Goal: Information Seeking & Learning: Find specific fact

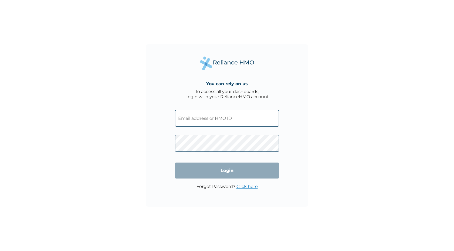
click at [205, 121] on input "text" at bounding box center [227, 118] width 104 height 16
type input "chiamaka@blusalt.net"
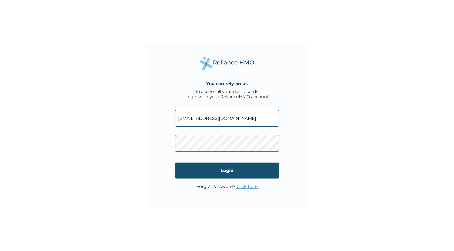
click at [233, 175] on input "Login" at bounding box center [227, 170] width 104 height 16
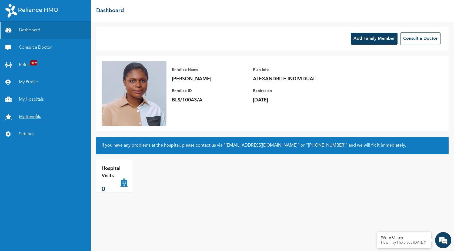
click at [35, 117] on link "My Benefits" at bounding box center [45, 116] width 91 height 17
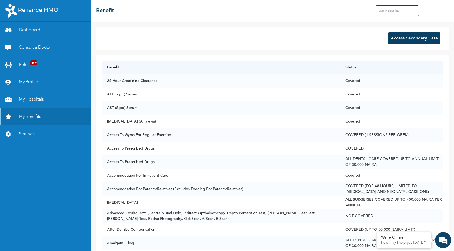
click at [387, 11] on input "text" at bounding box center [396, 10] width 43 height 11
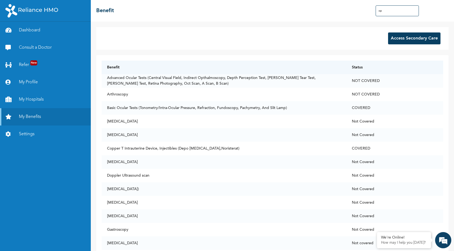
type input "o"
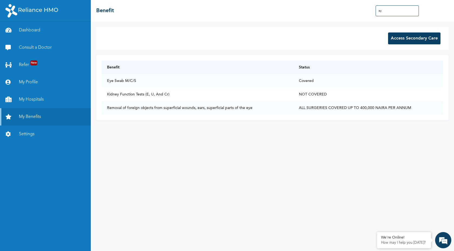
type input "e"
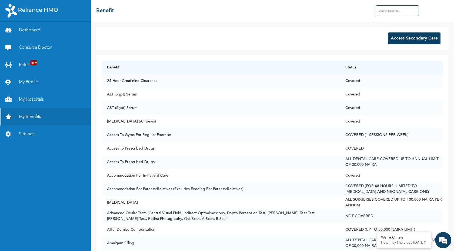
click at [28, 97] on link "My Hospitals" at bounding box center [45, 99] width 91 height 17
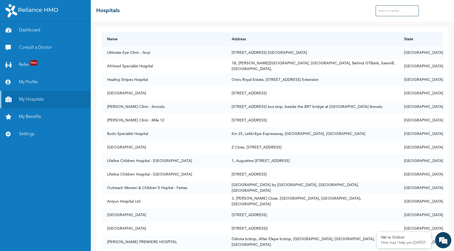
click at [391, 12] on input "text" at bounding box center [396, 10] width 43 height 11
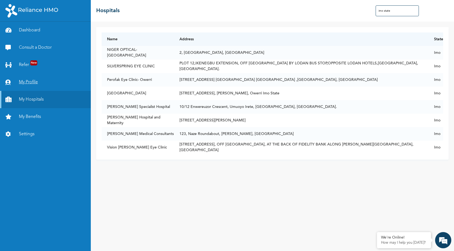
type input "imo state"
click at [33, 82] on link "My Profile" at bounding box center [45, 81] width 91 height 17
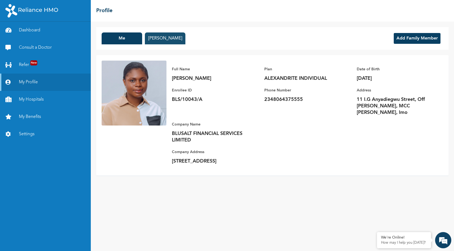
click at [185, 37] on button "[PERSON_NAME]" at bounding box center [165, 38] width 40 height 12
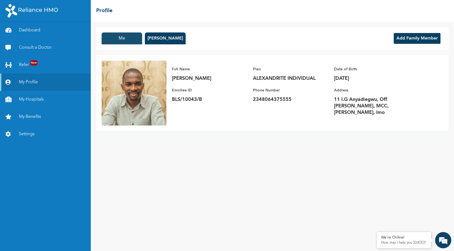
click at [119, 39] on button "Me" at bounding box center [122, 38] width 40 height 12
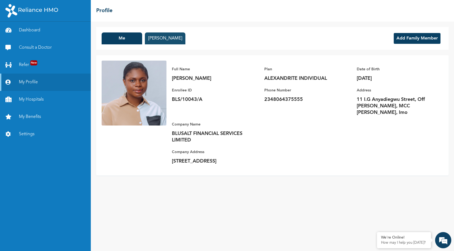
click at [161, 39] on button "[PERSON_NAME]" at bounding box center [165, 38] width 40 height 12
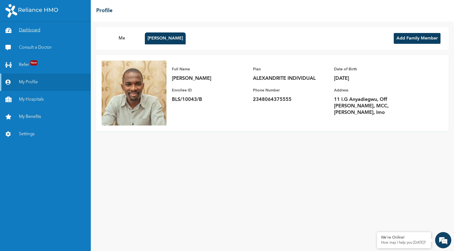
click at [37, 29] on link "Dashboard" at bounding box center [45, 30] width 91 height 17
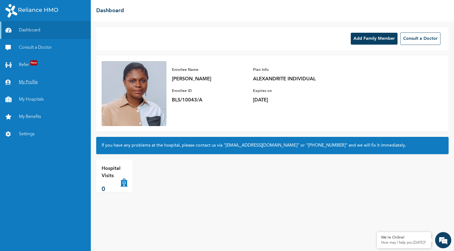
click at [28, 82] on link "My Profile" at bounding box center [45, 81] width 91 height 17
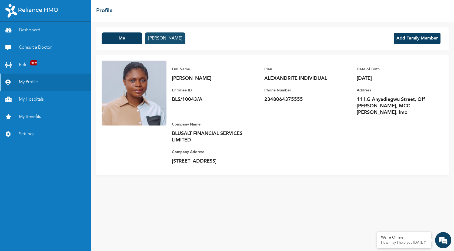
click at [175, 36] on button "[PERSON_NAME]" at bounding box center [165, 38] width 40 height 12
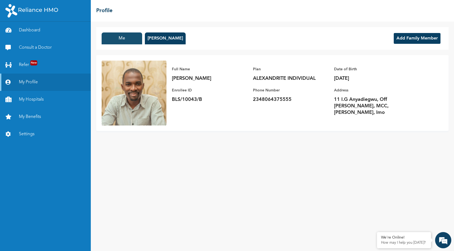
click at [133, 40] on button "Me" at bounding box center [122, 38] width 40 height 12
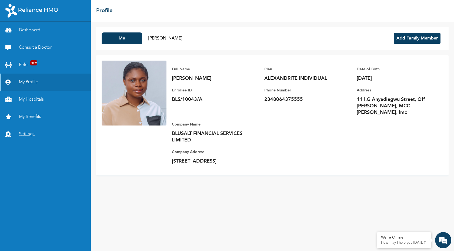
click at [26, 133] on link "Settings" at bounding box center [45, 133] width 91 height 17
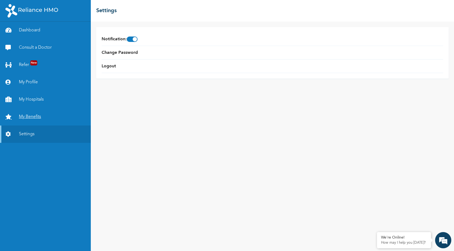
click at [28, 116] on link "My Benefits" at bounding box center [45, 116] width 91 height 17
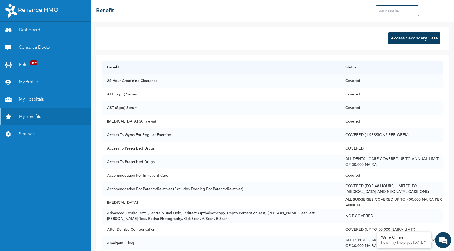
click at [31, 96] on link "My Hospitals" at bounding box center [45, 99] width 91 height 17
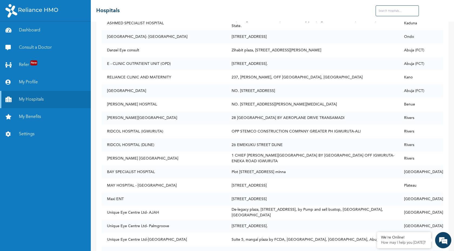
scroll to position [9639, 0]
click at [280, 137] on td "26 EMEKUKU STREET DLINE" at bounding box center [312, 143] width 172 height 13
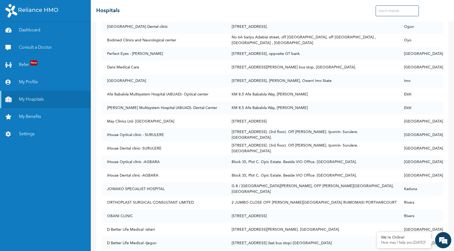
scroll to position [14261, 0]
